Goal: Transaction & Acquisition: Purchase product/service

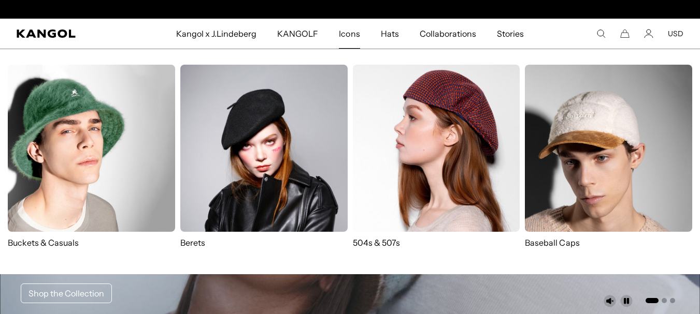
scroll to position [0, 213]
click at [351, 34] on span "Icons" at bounding box center [349, 34] width 21 height 30
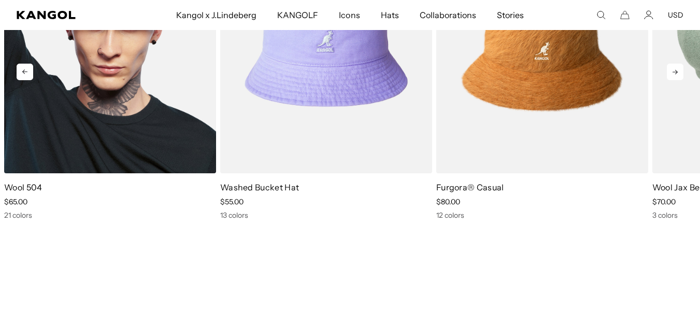
click at [125, 122] on img "1 of 5" at bounding box center [110, 40] width 212 height 266
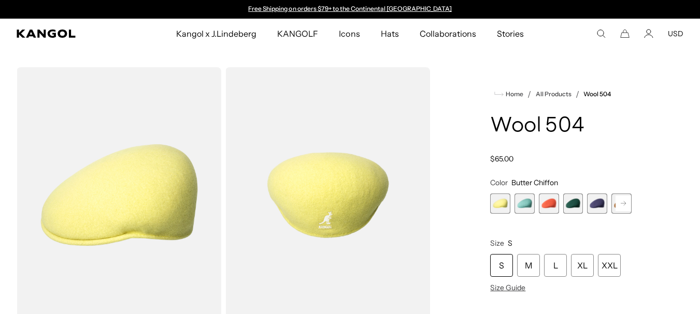
scroll to position [0, 213]
click at [575, 205] on span "4 of 21" at bounding box center [573, 204] width 20 height 20
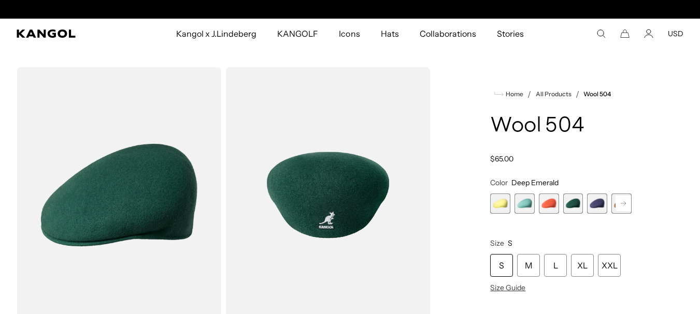
scroll to position [0, 213]
